Goal: Transaction & Acquisition: Download file/media

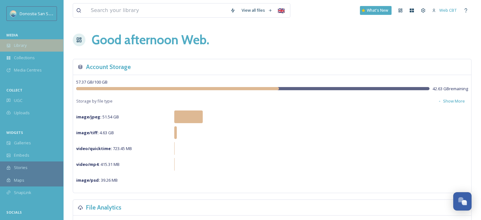
click at [24, 48] on span "Library" at bounding box center [20, 45] width 13 height 6
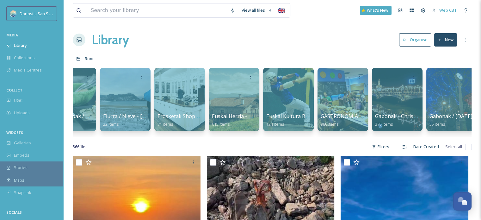
scroll to position [0, 601]
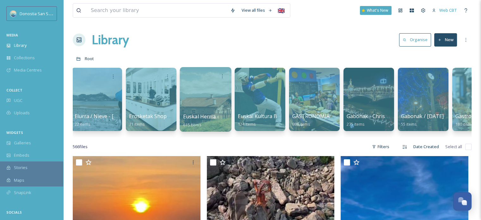
click at [190, 84] on div at bounding box center [205, 99] width 52 height 64
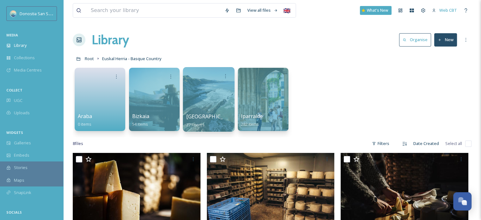
click at [193, 107] on div at bounding box center [209, 99] width 52 height 64
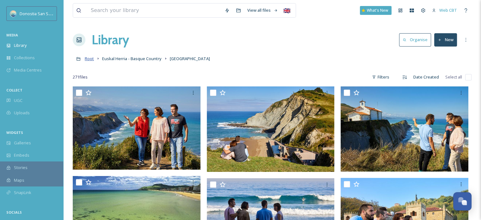
click at [89, 60] on span "Root" at bounding box center [89, 59] width 9 height 6
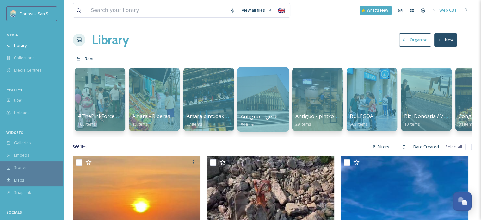
click at [269, 108] on div at bounding box center [263, 99] width 52 height 64
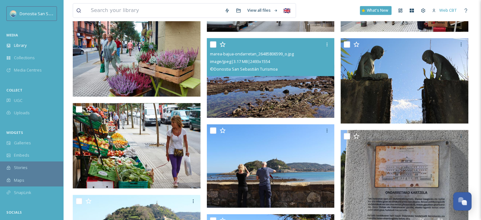
scroll to position [916, 0]
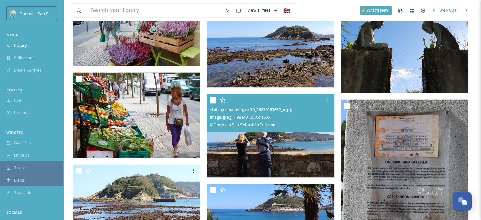
click at [273, 125] on span "© Donostia San Sebastián Turismoa" at bounding box center [244, 125] width 68 height 6
click at [275, 150] on img at bounding box center [271, 135] width 128 height 83
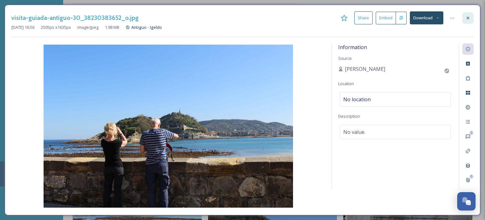
click at [470, 14] on div at bounding box center [468, 17] width 11 height 11
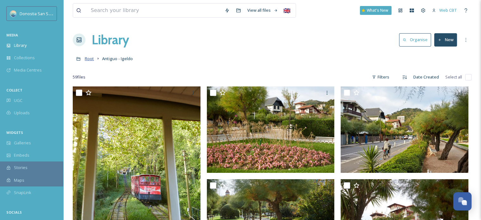
click at [86, 60] on span "Root" at bounding box center [89, 59] width 9 height 6
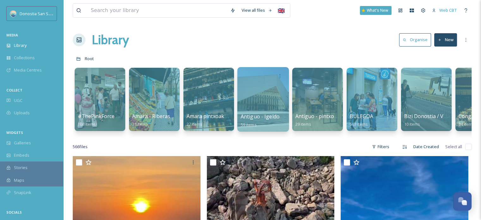
click at [270, 106] on div at bounding box center [263, 99] width 52 height 64
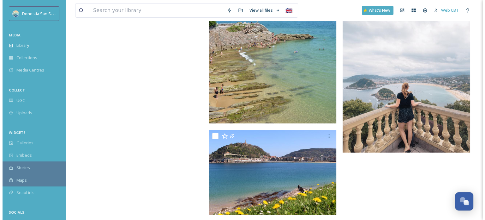
scroll to position [2198, 0]
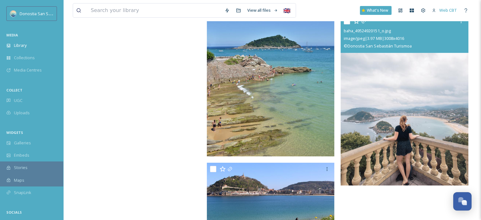
click at [427, 137] on img at bounding box center [404, 100] width 128 height 170
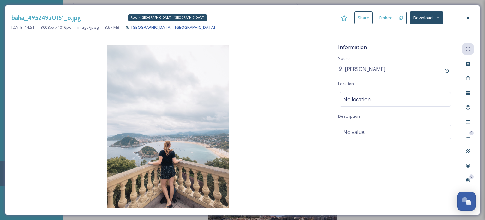
click at [174, 27] on span "[GEOGRAPHIC_DATA] - [GEOGRAPHIC_DATA]" at bounding box center [173, 27] width 84 height 6
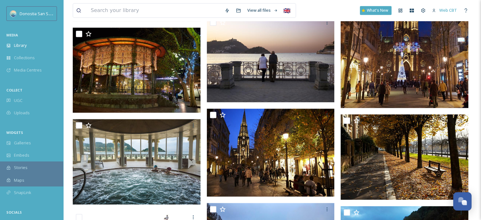
scroll to position [569, 0]
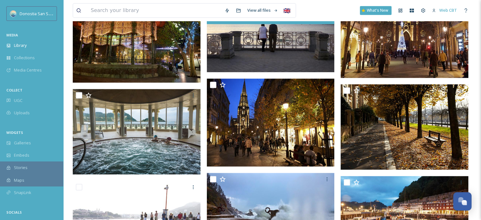
click at [292, 46] on img at bounding box center [271, 29] width 128 height 86
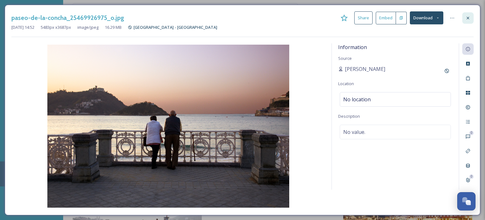
click at [473, 20] on div at bounding box center [468, 17] width 11 height 11
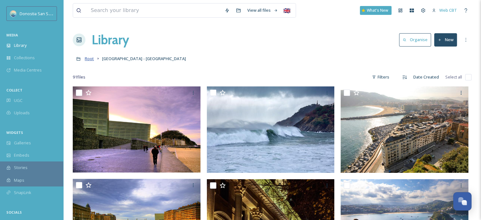
click at [89, 57] on span "Root" at bounding box center [89, 59] width 9 height 6
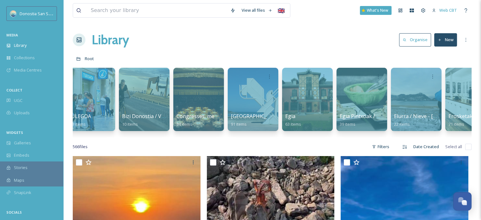
scroll to position [0, 284]
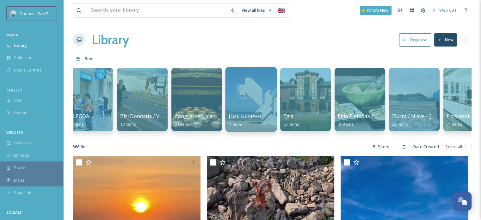
click at [248, 111] on div at bounding box center [251, 99] width 52 height 64
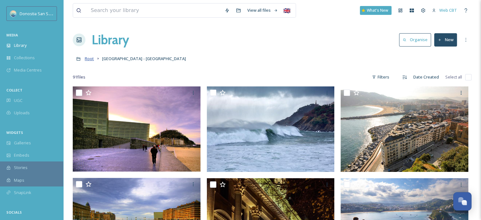
click at [88, 59] on span "Root" at bounding box center [89, 59] width 9 height 6
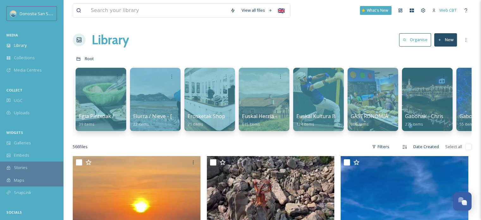
scroll to position [0, 828]
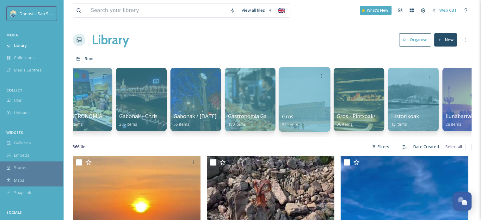
click at [305, 102] on div at bounding box center [304, 99] width 52 height 64
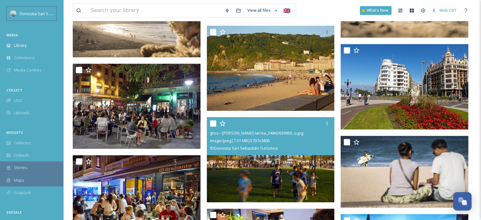
scroll to position [316, 0]
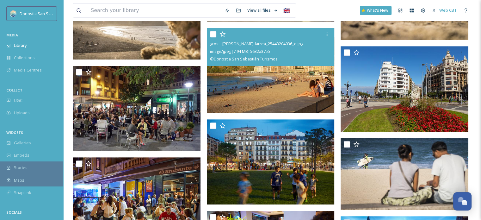
click at [294, 92] on img at bounding box center [271, 69] width 128 height 85
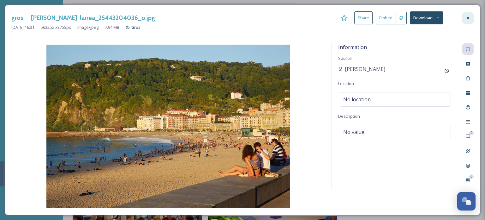
click at [466, 16] on icon at bounding box center [468, 17] width 5 height 5
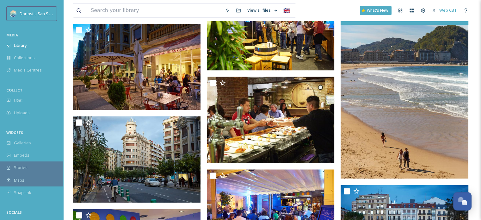
scroll to position [664, 0]
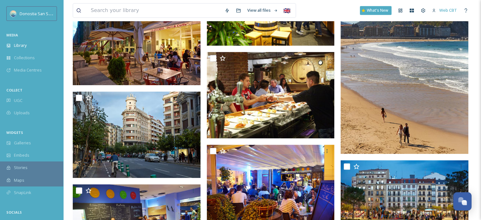
click at [426, 93] on img at bounding box center [404, 57] width 128 height 191
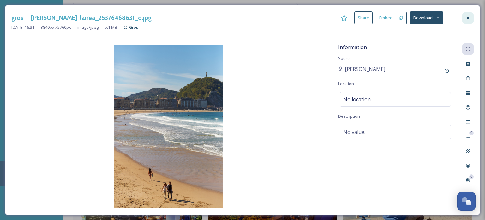
click at [469, 19] on icon at bounding box center [468, 17] width 3 height 3
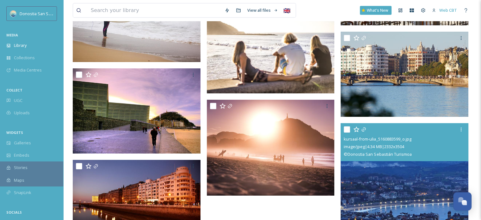
scroll to position [1611, 0]
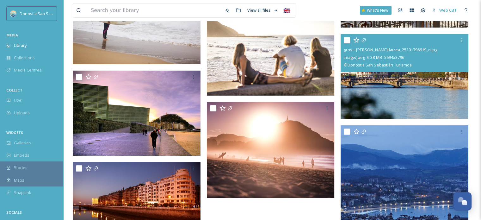
click at [423, 91] on img at bounding box center [404, 76] width 128 height 85
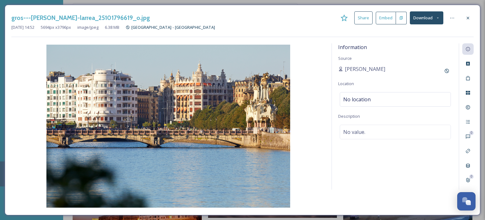
click at [439, 16] on icon at bounding box center [438, 18] width 4 height 4
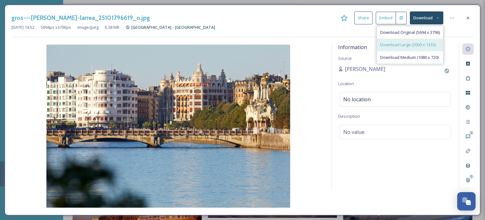
click at [428, 47] on span "Download Large (2000 x 1333)" at bounding box center [408, 45] width 56 height 6
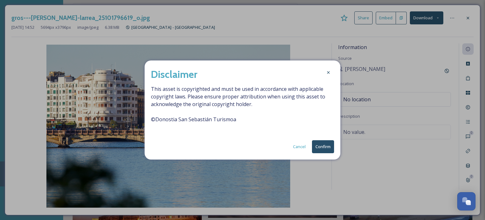
click at [324, 146] on button "Confirm" at bounding box center [323, 146] width 22 height 13
